Goal: Register for event/course

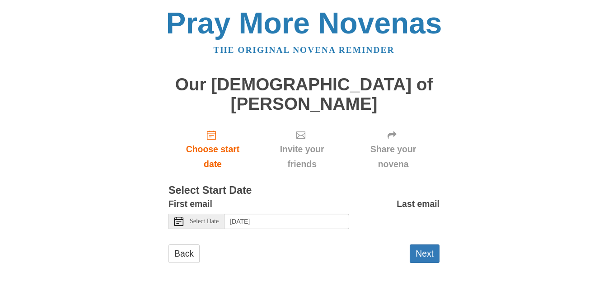
click at [180, 217] on icon at bounding box center [178, 221] width 9 height 9
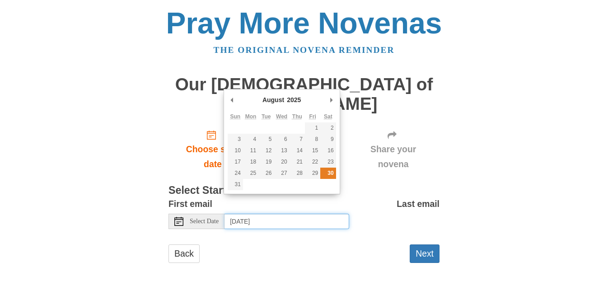
type input "Saturday, August 30th"
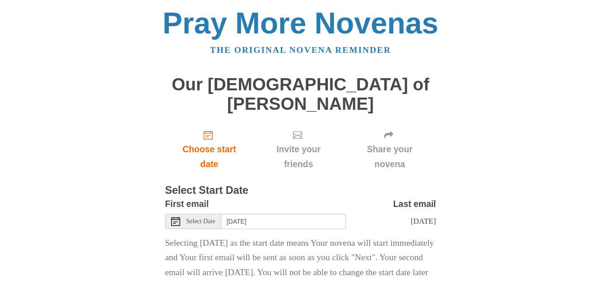
scroll to position [43, 0]
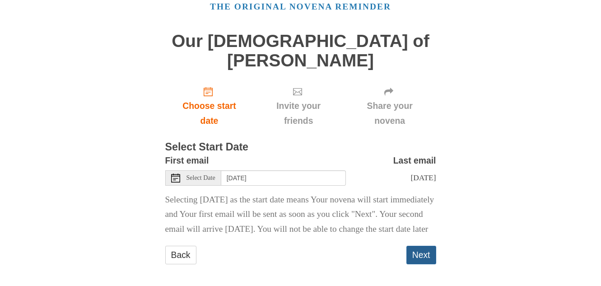
click at [426, 250] on button "Next" at bounding box center [422, 255] width 30 height 19
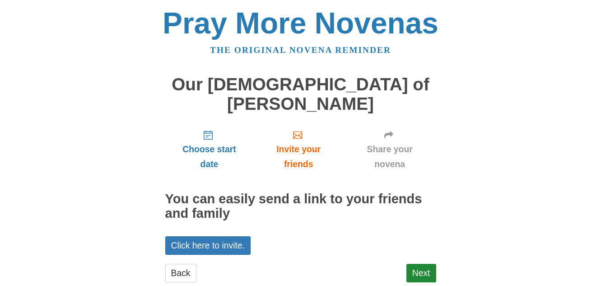
scroll to position [3, 0]
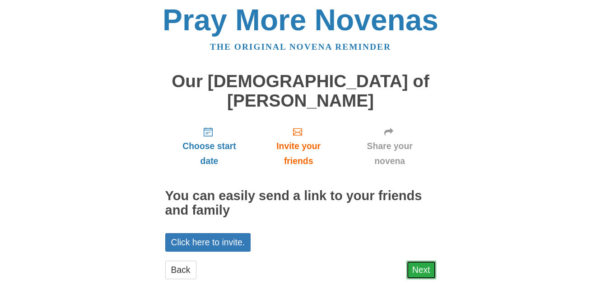
click at [419, 261] on link "Next" at bounding box center [422, 270] width 30 height 19
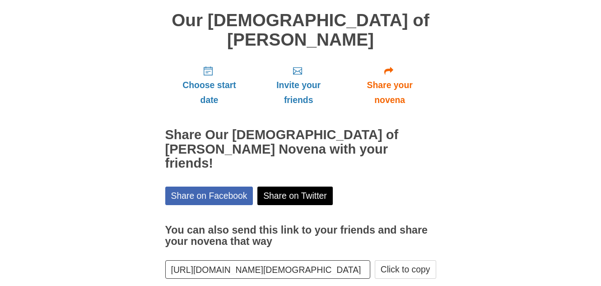
scroll to position [77, 0]
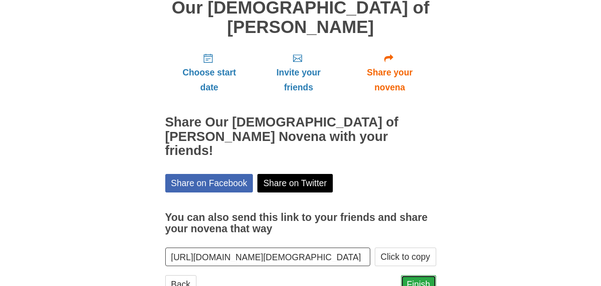
click at [414, 275] on link "Finish" at bounding box center [418, 284] width 35 height 19
